Goal: Task Accomplishment & Management: Manage account settings

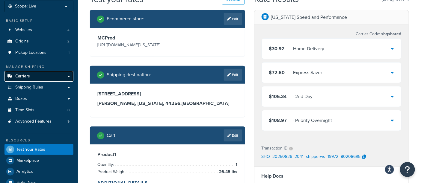
click at [32, 75] on link "Carriers" at bounding box center [38, 76] width 69 height 11
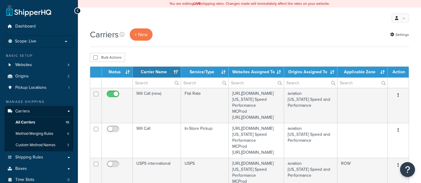
select select "15"
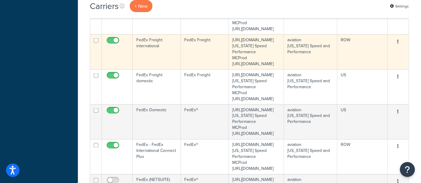
scroll to position [299, 0]
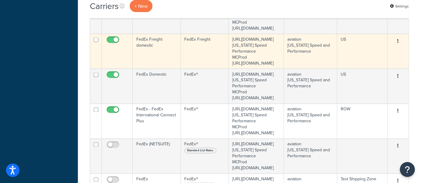
click at [194, 69] on td "FedEx Freight" at bounding box center [205, 51] width 48 height 35
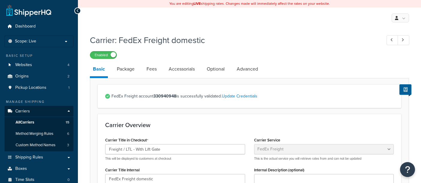
select select "fedExFreight"
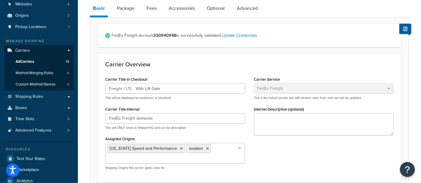
scroll to position [66, 0]
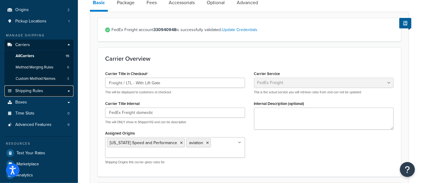
click at [48, 91] on link "Shipping Rules" at bounding box center [38, 91] width 69 height 11
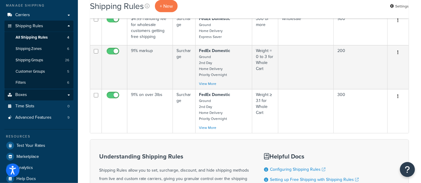
scroll to position [100, 0]
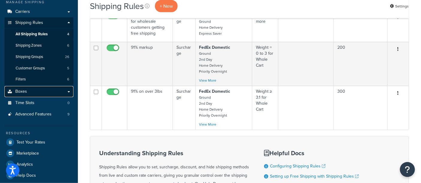
click at [40, 92] on link "Boxes" at bounding box center [38, 91] width 69 height 11
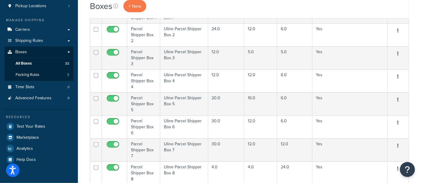
scroll to position [166, 0]
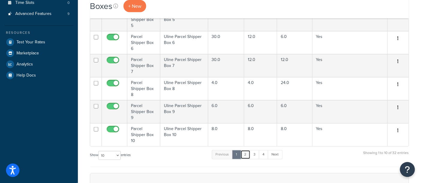
click at [248, 150] on link "2" at bounding box center [245, 154] width 10 height 9
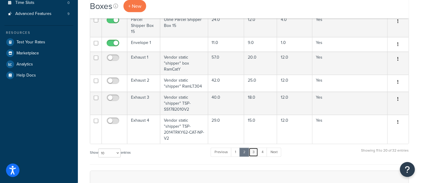
click at [255, 152] on link "3" at bounding box center [253, 152] width 10 height 9
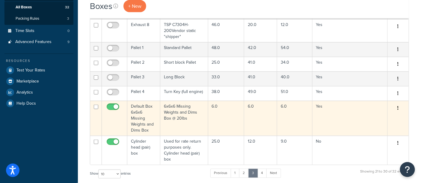
scroll to position [133, 0]
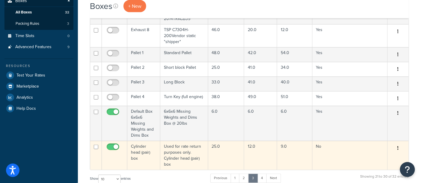
click at [152, 160] on td "Cylinder head (pair) box" at bounding box center [143, 155] width 33 height 29
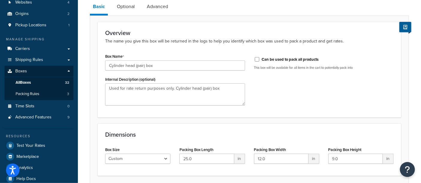
scroll to position [10, 0]
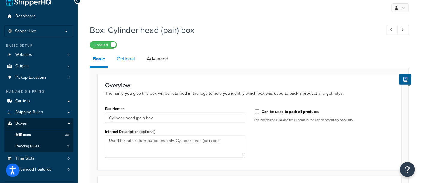
click at [123, 56] on link "Optional" at bounding box center [126, 59] width 24 height 14
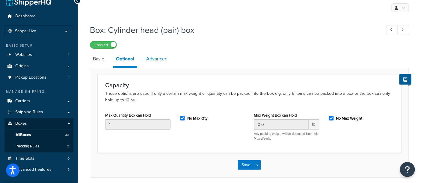
click at [153, 59] on link "Advanced" at bounding box center [156, 59] width 27 height 14
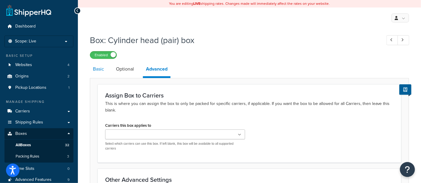
click at [96, 71] on link "Basic" at bounding box center [98, 69] width 17 height 14
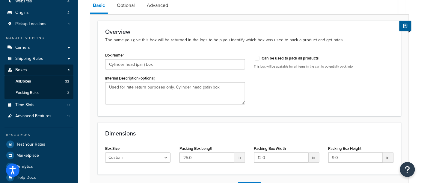
scroll to position [100, 0]
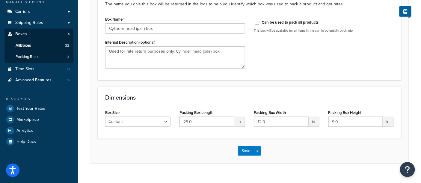
click at [167, 145] on div "Save Save Dropdown Save and Edit Save and Duplicate Save and Create New" at bounding box center [249, 151] width 318 height 25
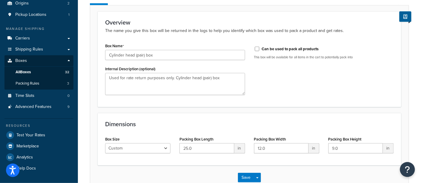
scroll to position [66, 0]
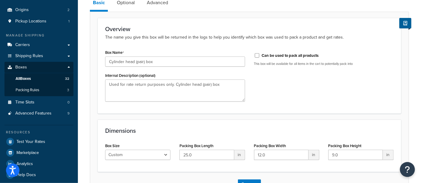
click at [172, 134] on div "Dimensions Box Size Custom USPS Small Flat Box USPS Medium Flat Box USPS Large …" at bounding box center [249, 146] width 303 height 52
click at [164, 47] on div "Overview The name you give this box will be returned in the logs to help you id…" at bounding box center [249, 66] width 303 height 96
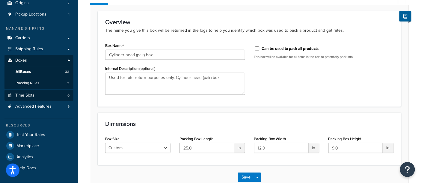
scroll to position [77, 0]
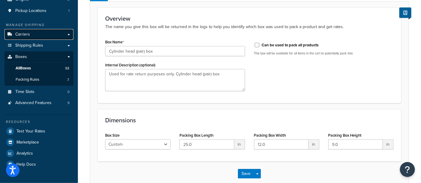
click at [38, 36] on link "Carriers" at bounding box center [38, 34] width 69 height 11
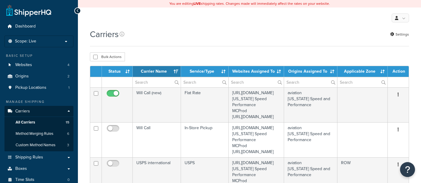
select select "15"
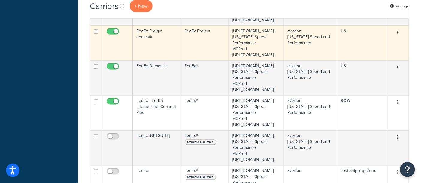
scroll to position [333, 0]
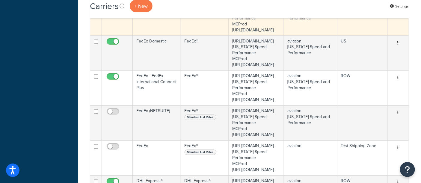
click at [192, 36] on td "FedEx Freight" at bounding box center [205, 18] width 48 height 35
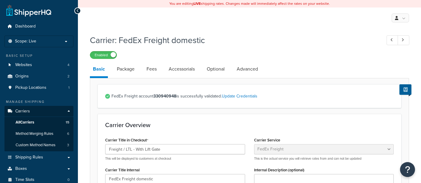
select select "fedExFreight"
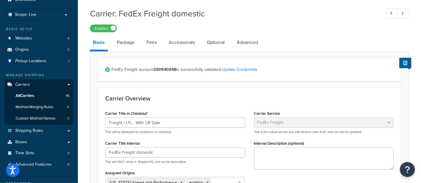
scroll to position [33, 0]
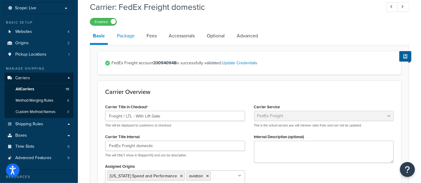
click at [125, 35] on link "Package" at bounding box center [126, 36] width 24 height 14
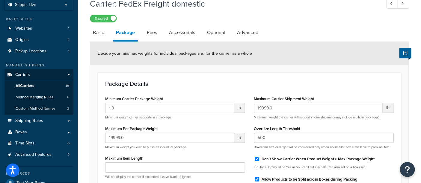
scroll to position [33, 0]
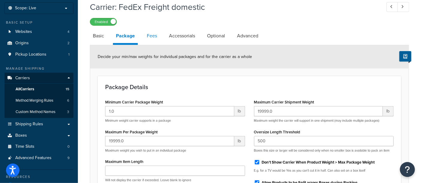
click at [151, 34] on link "Fees" at bounding box center [152, 36] width 16 height 14
select select "AFTER"
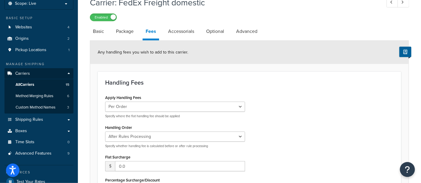
scroll to position [33, 0]
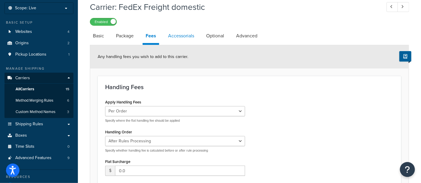
click at [184, 35] on link "Accessorials" at bounding box center [181, 36] width 32 height 14
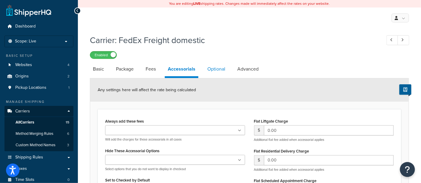
click at [215, 72] on link "Optional" at bounding box center [216, 69] width 24 height 14
select select "55"
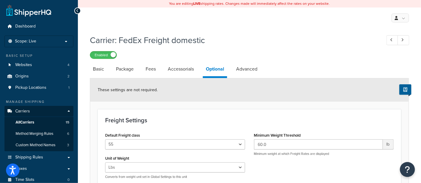
scroll to position [66, 0]
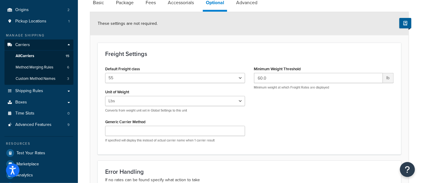
click at [282, 119] on div "Default Freight class 50 55 60 65 70 77.5 85 92.5 100 110 125 150 175 200 250 3…" at bounding box center [249, 106] width 297 height 83
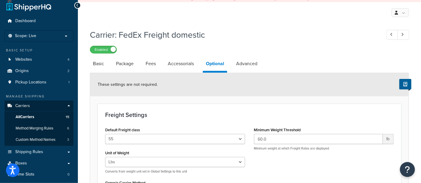
scroll to position [0, 0]
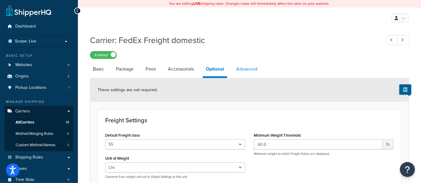
click at [246, 67] on link "Advanced" at bounding box center [246, 69] width 27 height 14
select select "false"
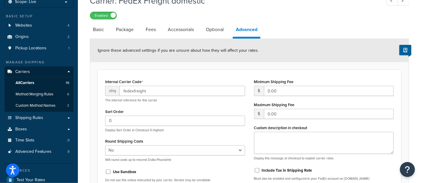
scroll to position [33, 0]
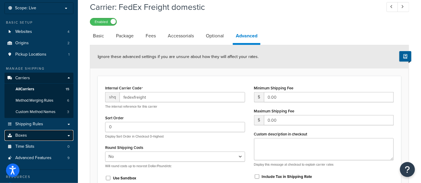
click at [25, 137] on span "Boxes" at bounding box center [21, 135] width 12 height 5
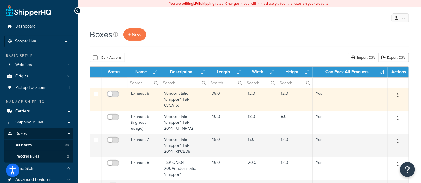
scroll to position [66, 0]
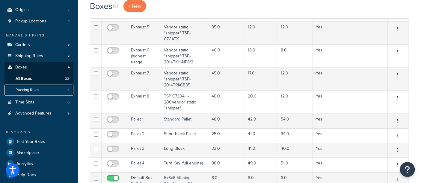
click at [44, 92] on link "Packing Rules 3" at bounding box center [38, 90] width 69 height 11
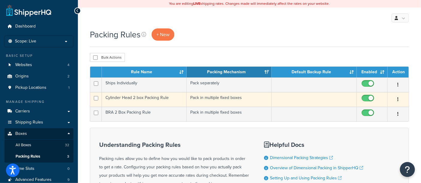
click at [159, 104] on td "Cylinder Head 2 box Packing Rule" at bounding box center [144, 99] width 85 height 15
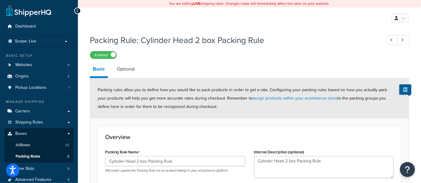
click at [33, 110] on link "Carriers" at bounding box center [38, 111] width 69 height 11
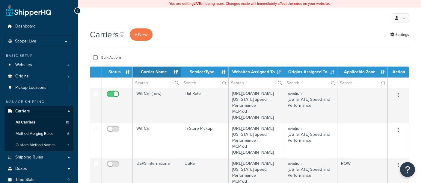
select select "15"
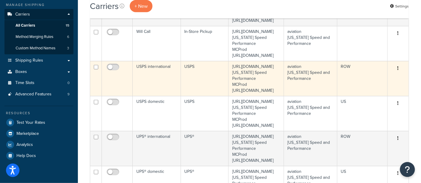
scroll to position [66, 0]
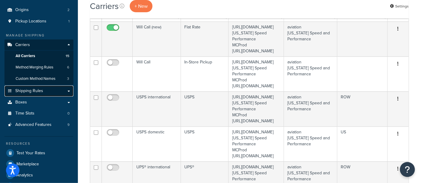
click at [51, 93] on link "Shipping Rules" at bounding box center [38, 91] width 69 height 11
